Goal: Find specific page/section

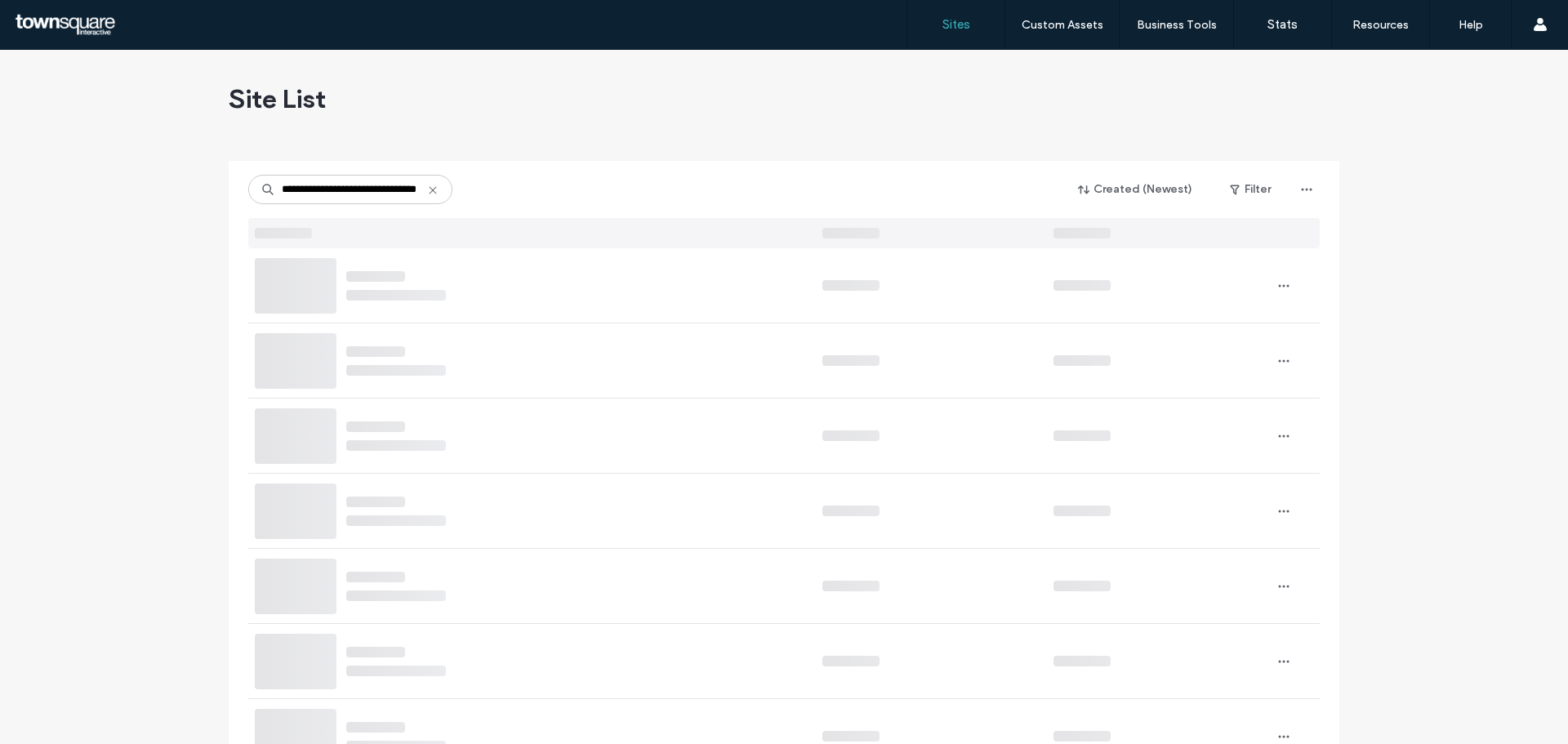
scroll to position [0, 51]
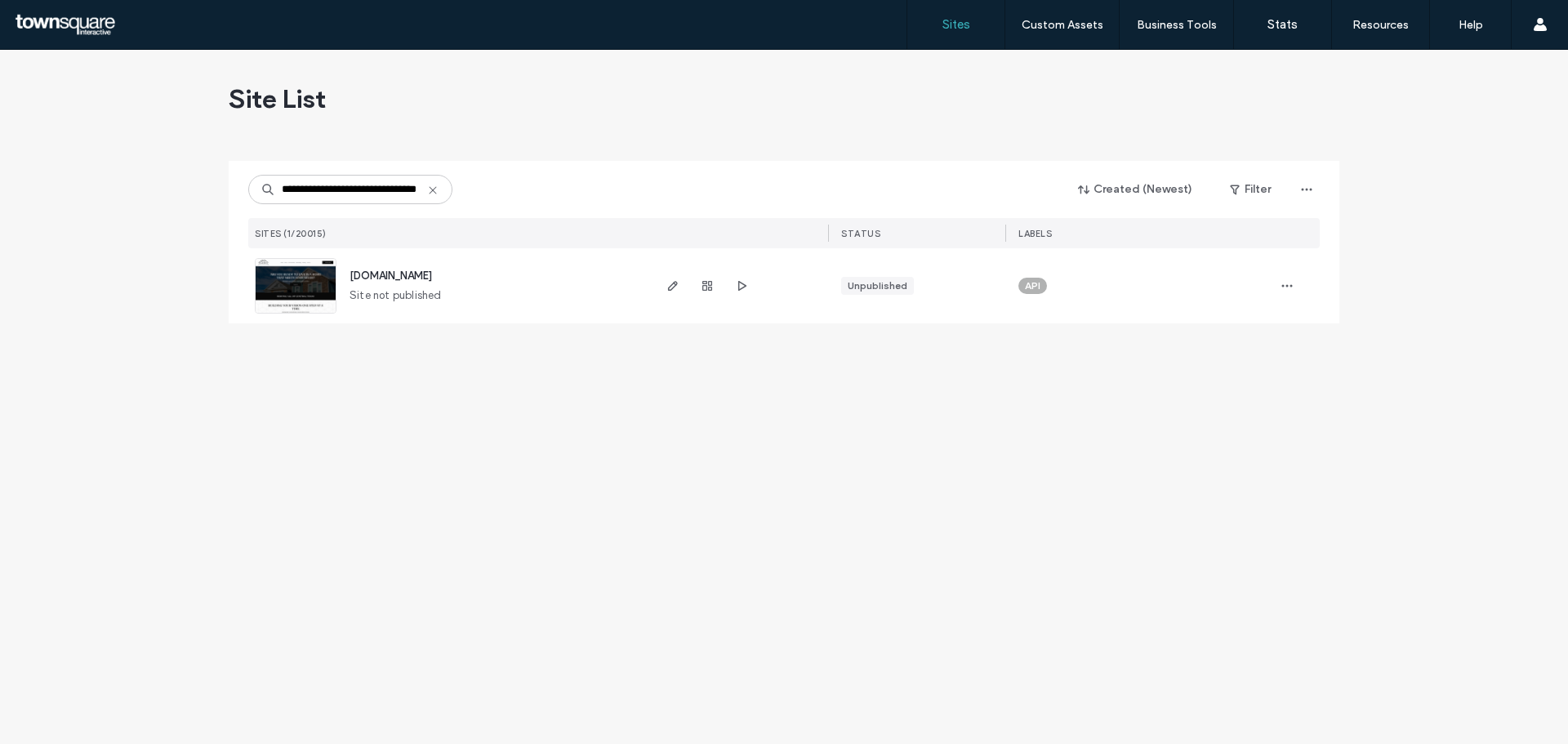
type input "**********"
click at [432, 272] on span "www.paxtonhomebuilders.com" at bounding box center [390, 276] width 82 height 12
